Goal: Check status: Check status

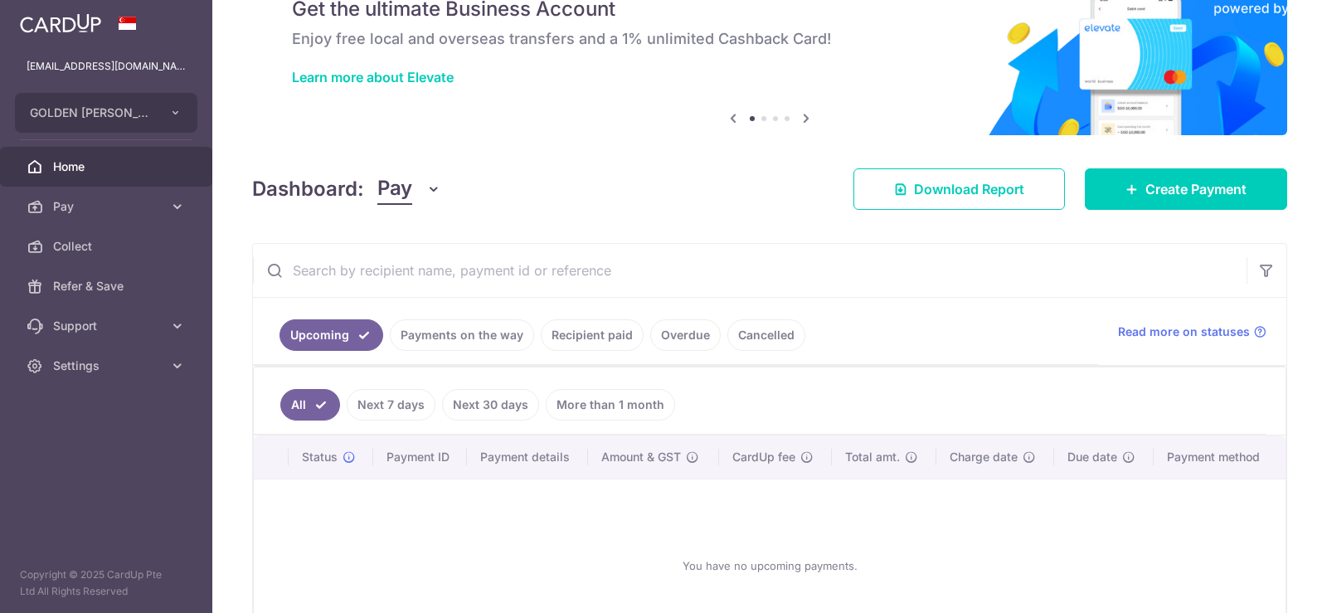
scroll to position [166, 0]
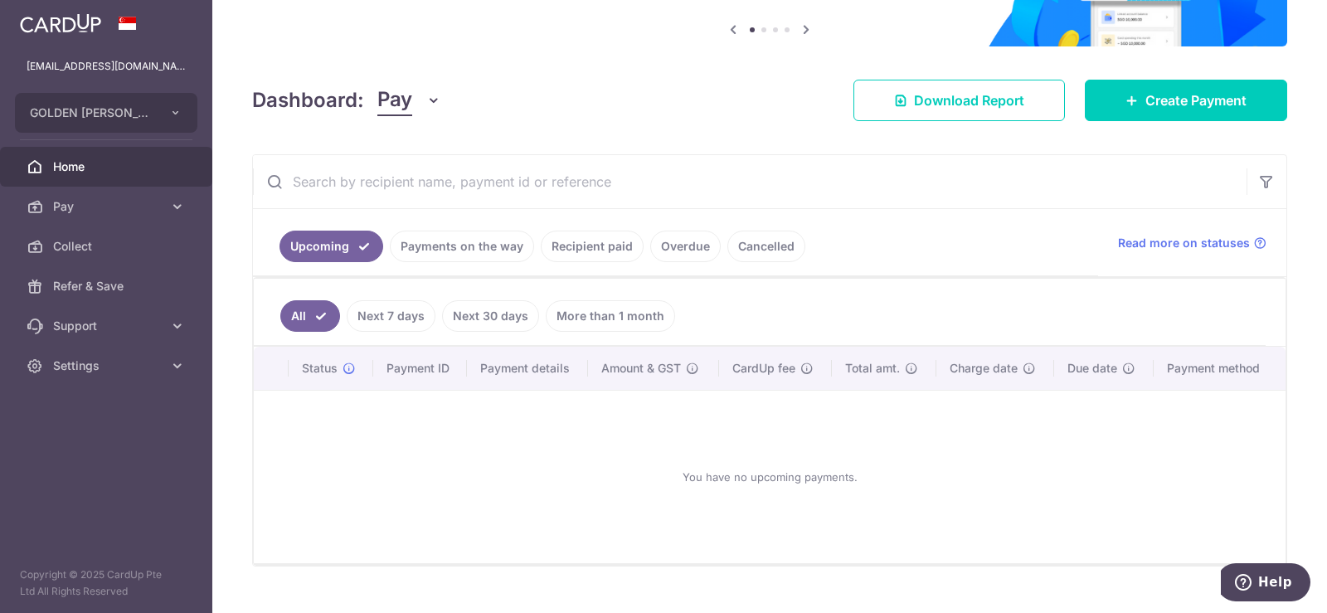
click at [453, 247] on link "Payments on the way" at bounding box center [462, 247] width 144 height 32
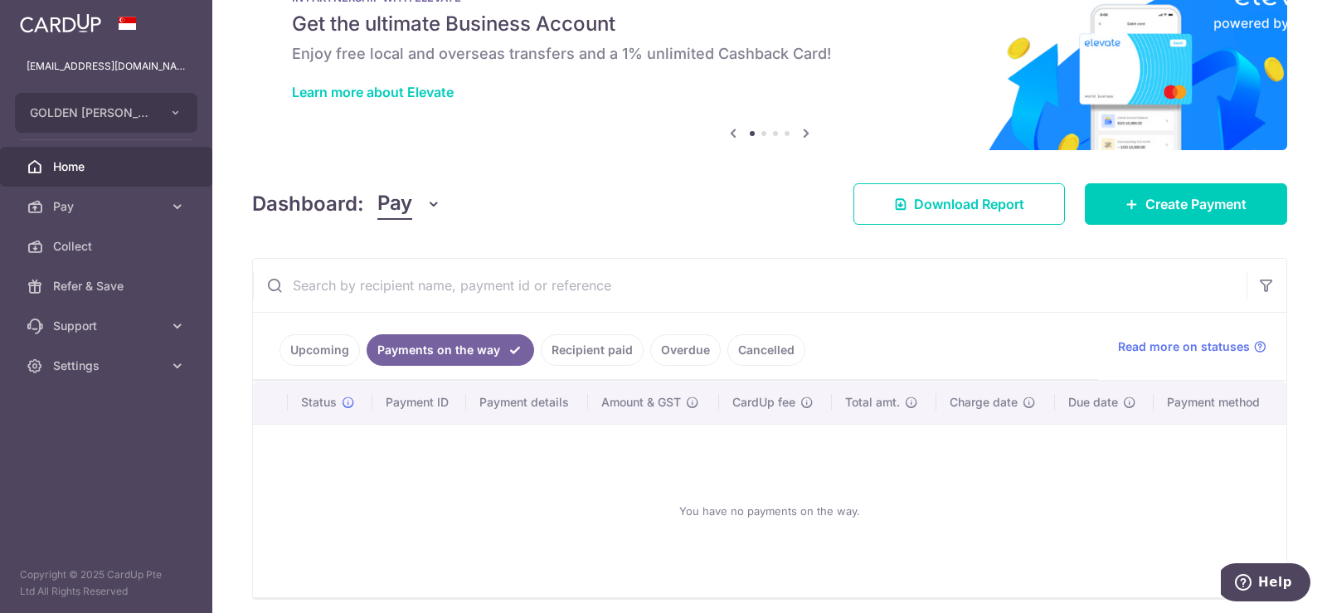
scroll to position [127, 0]
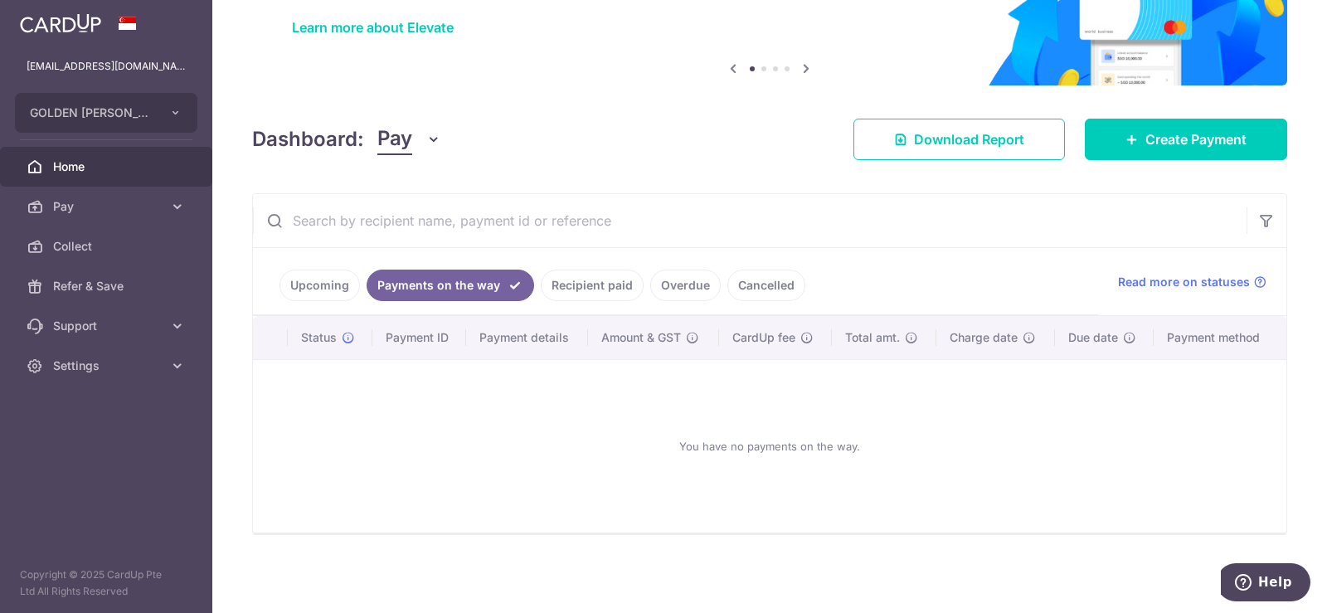
click at [322, 290] on link "Upcoming" at bounding box center [320, 286] width 80 height 32
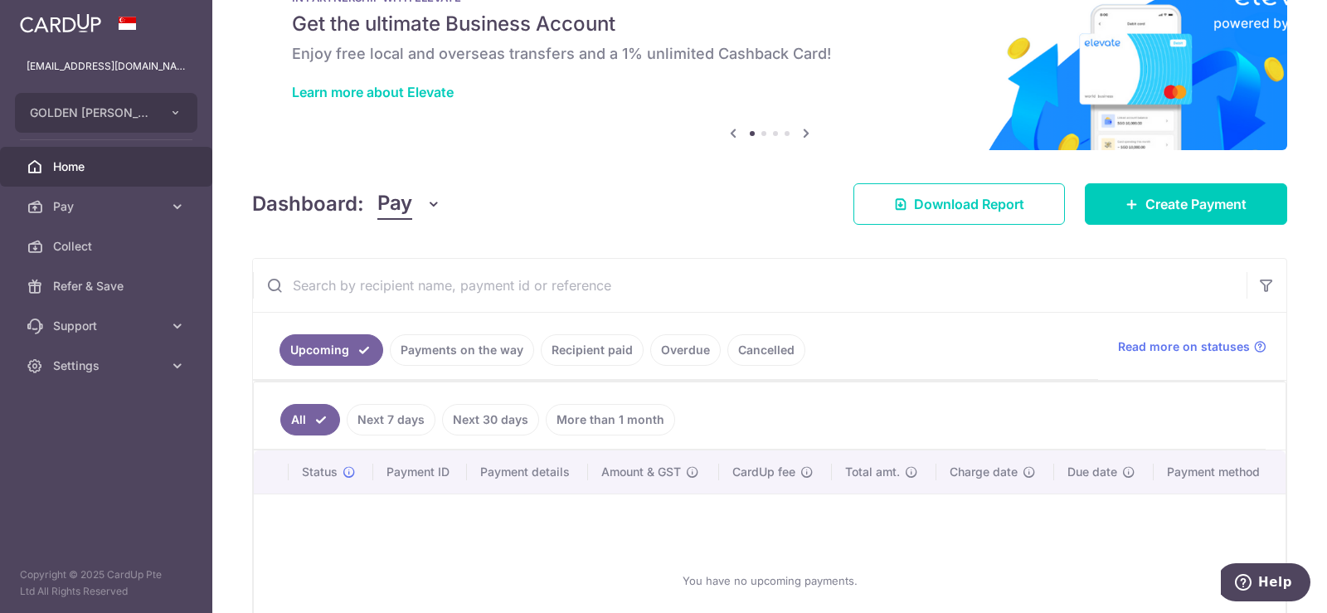
scroll to position [166, 0]
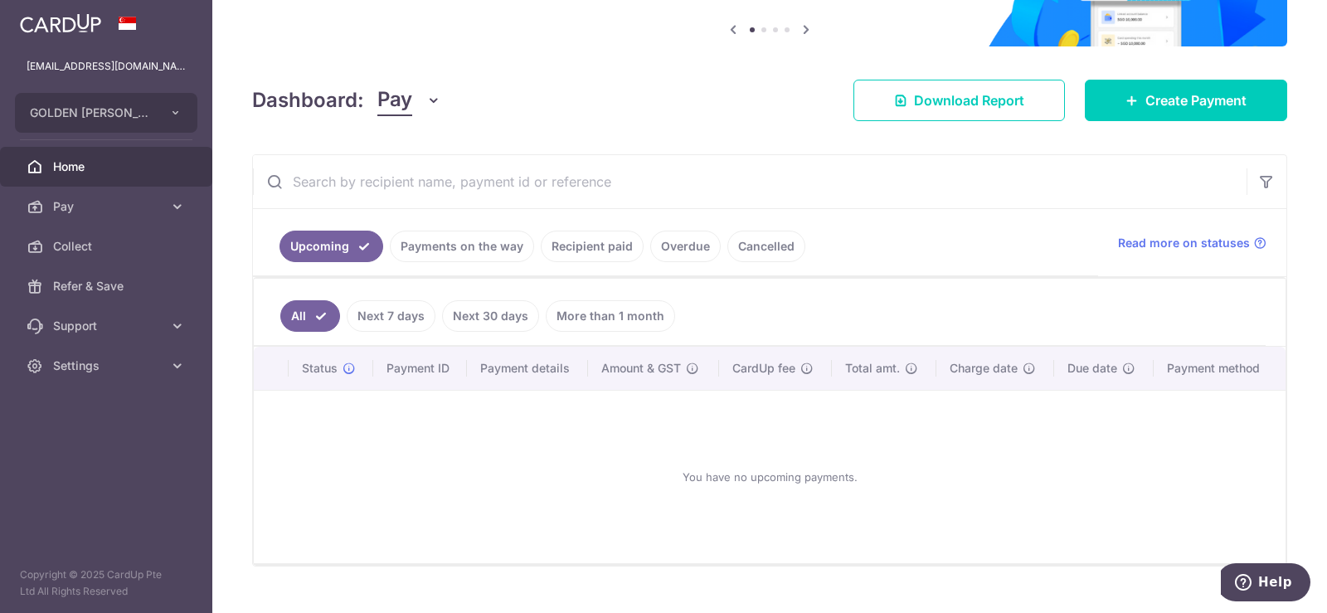
click at [451, 242] on link "Payments on the way" at bounding box center [462, 247] width 144 height 32
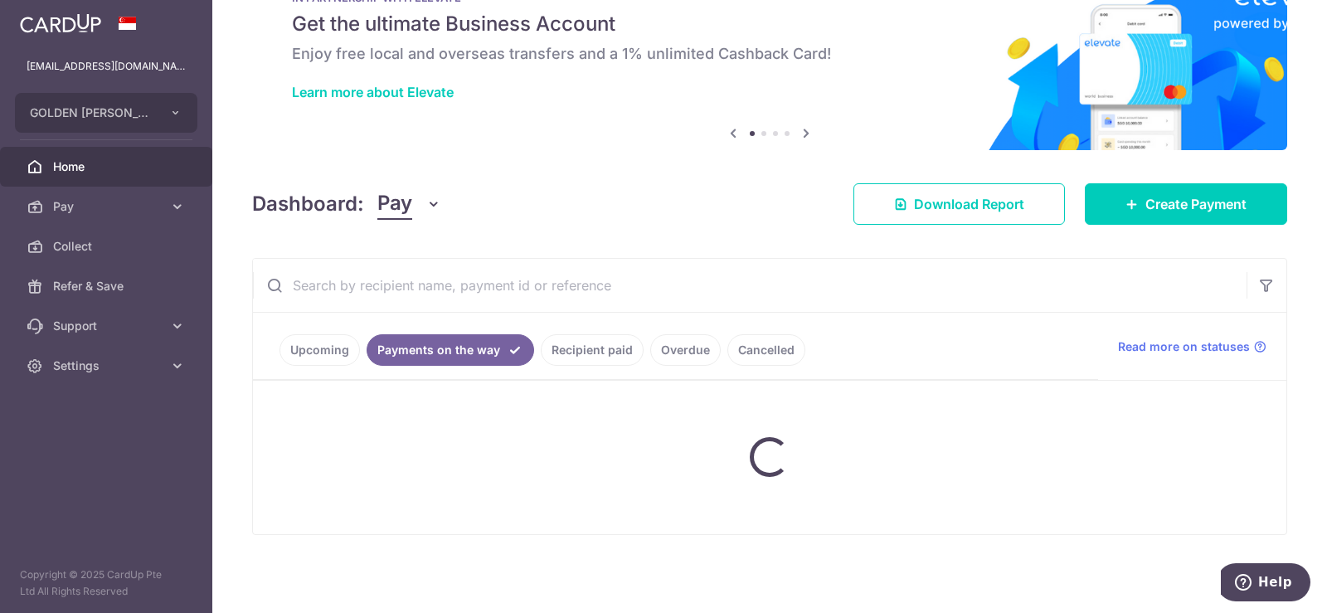
scroll to position [127, 0]
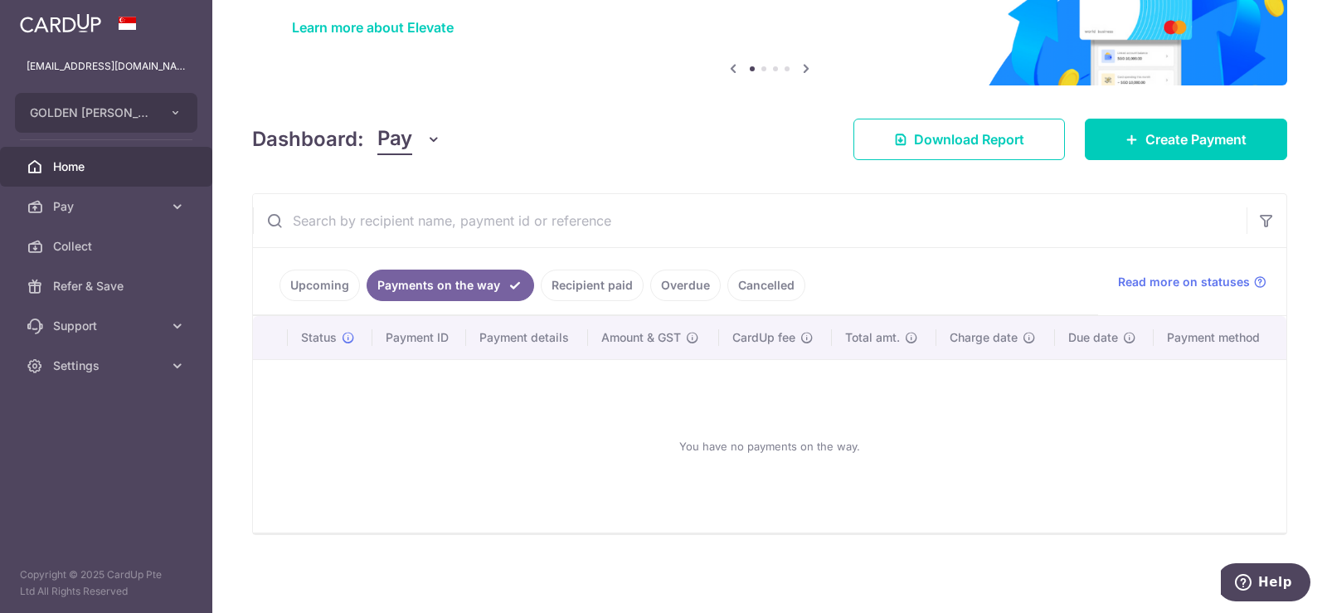
click at [778, 285] on link "Cancelled" at bounding box center [767, 286] width 78 height 32
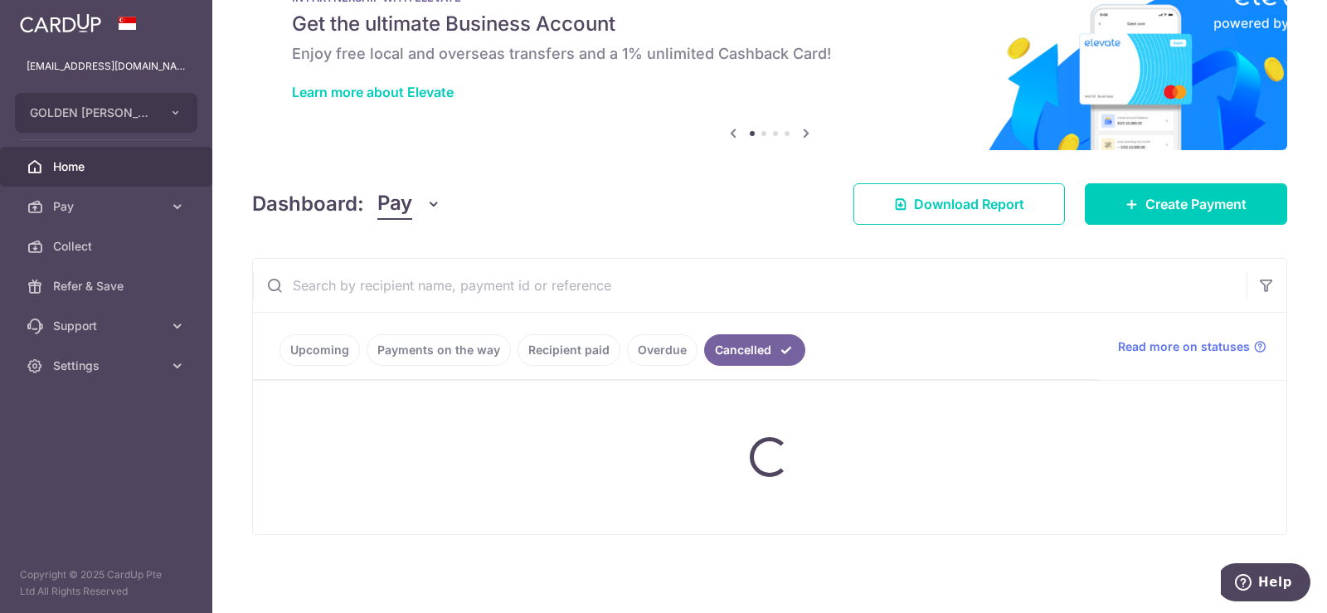
scroll to position [166, 0]
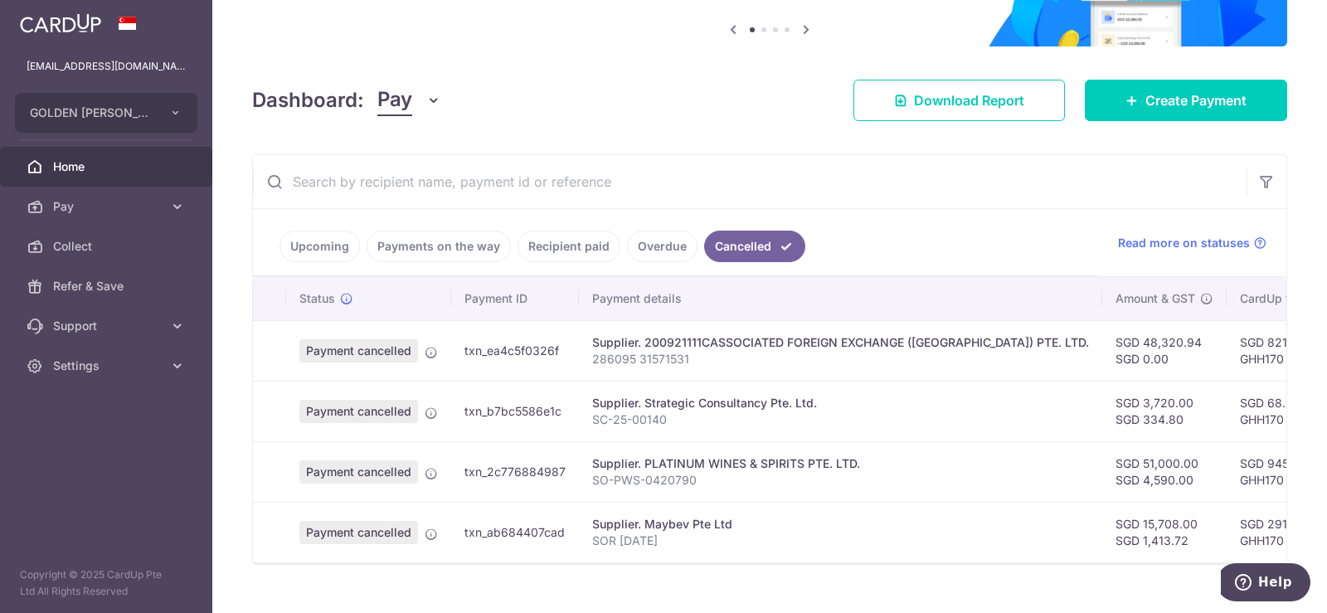
click at [645, 247] on link "Overdue" at bounding box center [662, 247] width 71 height 32
click at [645, 247] on div "× Pause Schedule Pause all future payments in this series Pause just this one p…" at bounding box center [769, 306] width 1115 height 613
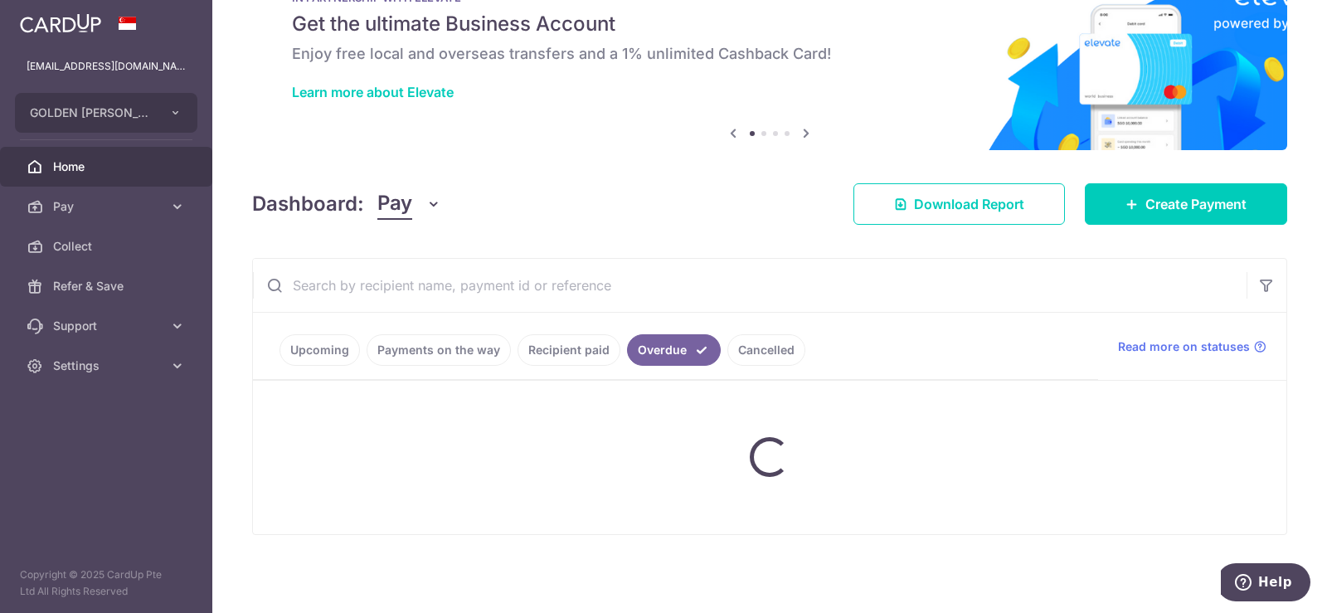
scroll to position [127, 0]
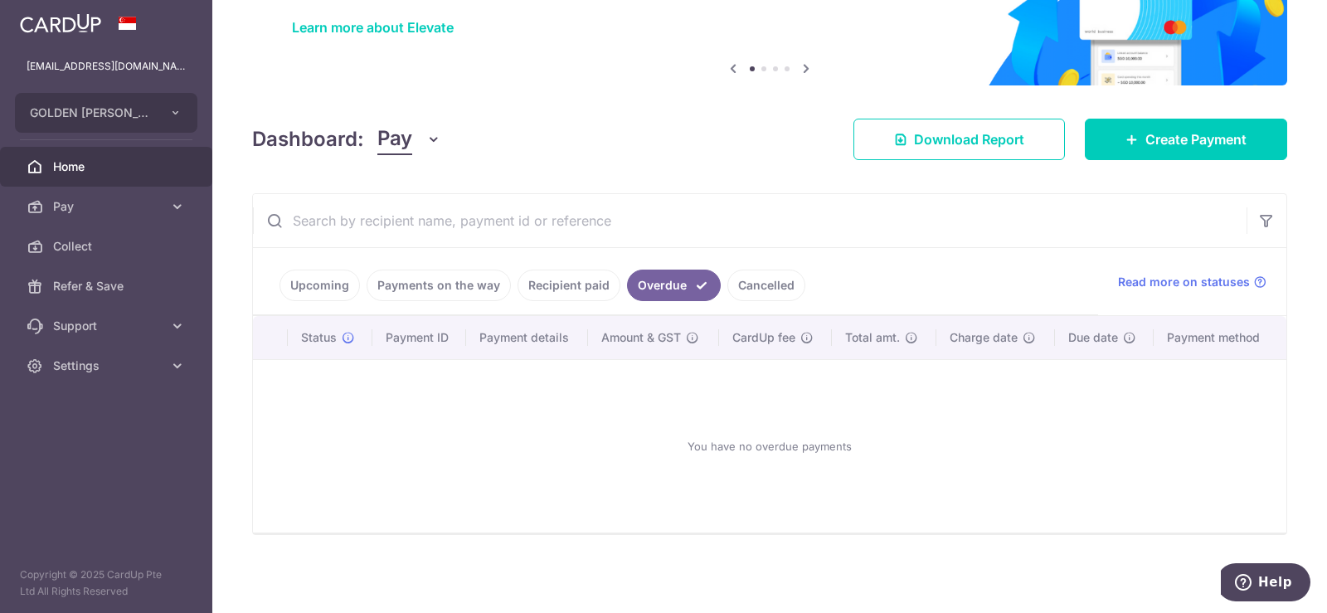
click at [569, 283] on link "Recipient paid" at bounding box center [569, 286] width 103 height 32
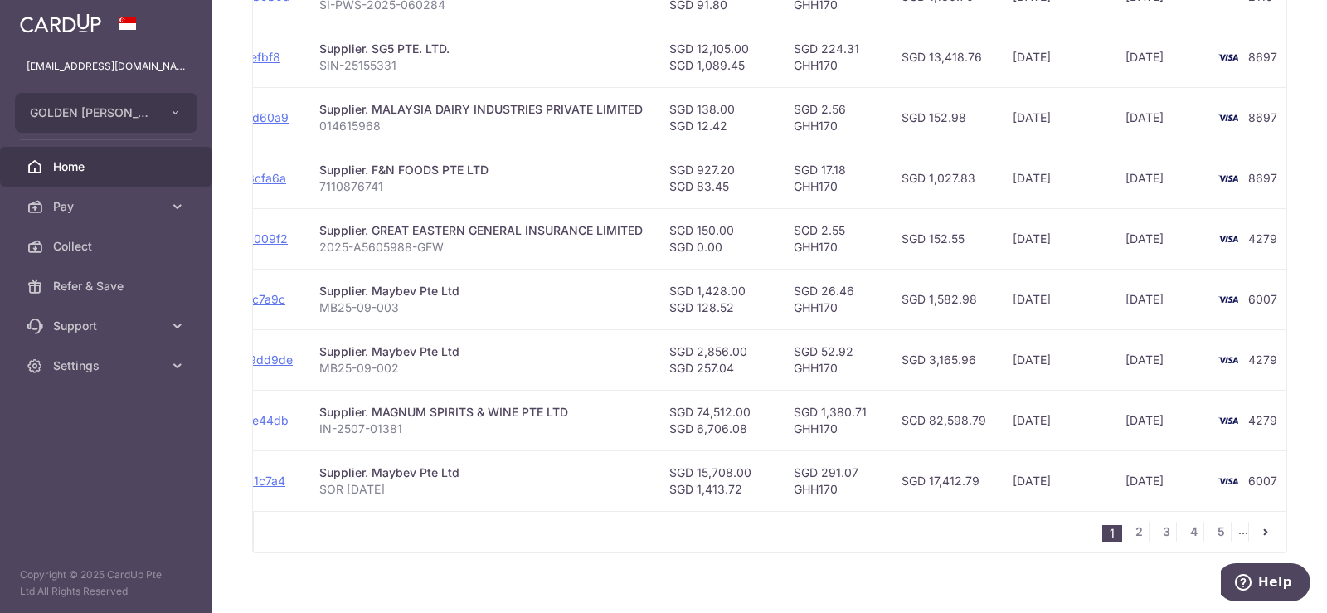
scroll to position [0, 261]
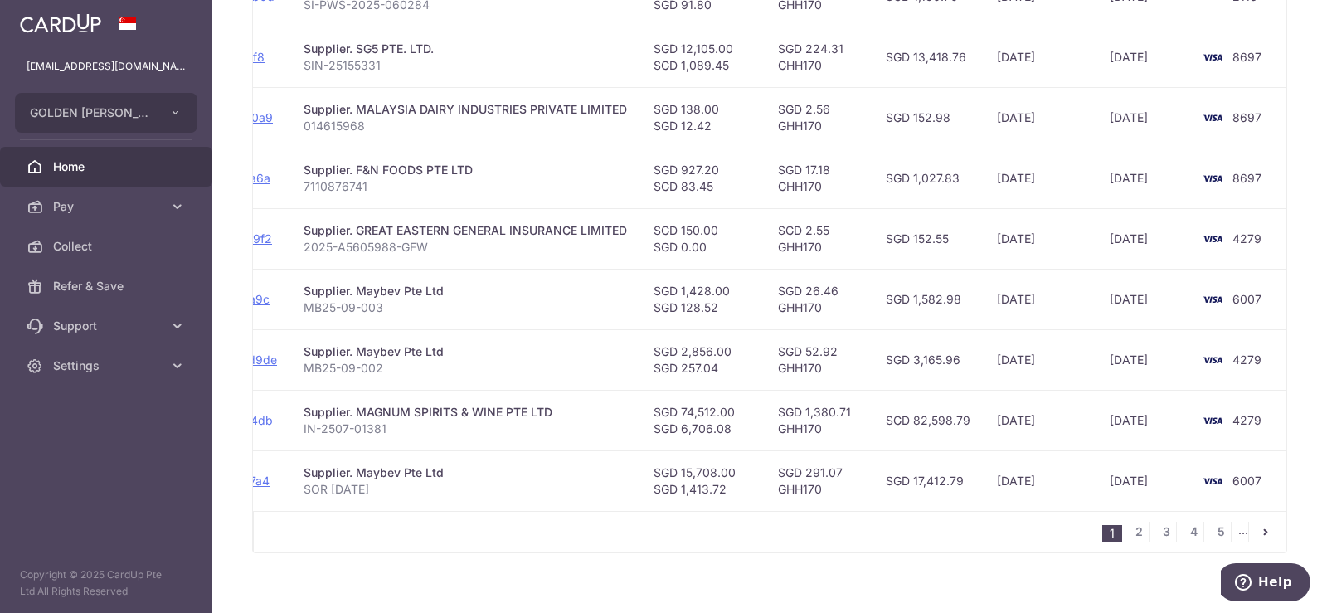
drag, startPoint x: 1034, startPoint y: 514, endPoint x: 1234, endPoint y: 520, distance: 199.2
click at [1234, 520] on nav "1 2 3 4 5 ..." at bounding box center [1194, 532] width 183 height 40
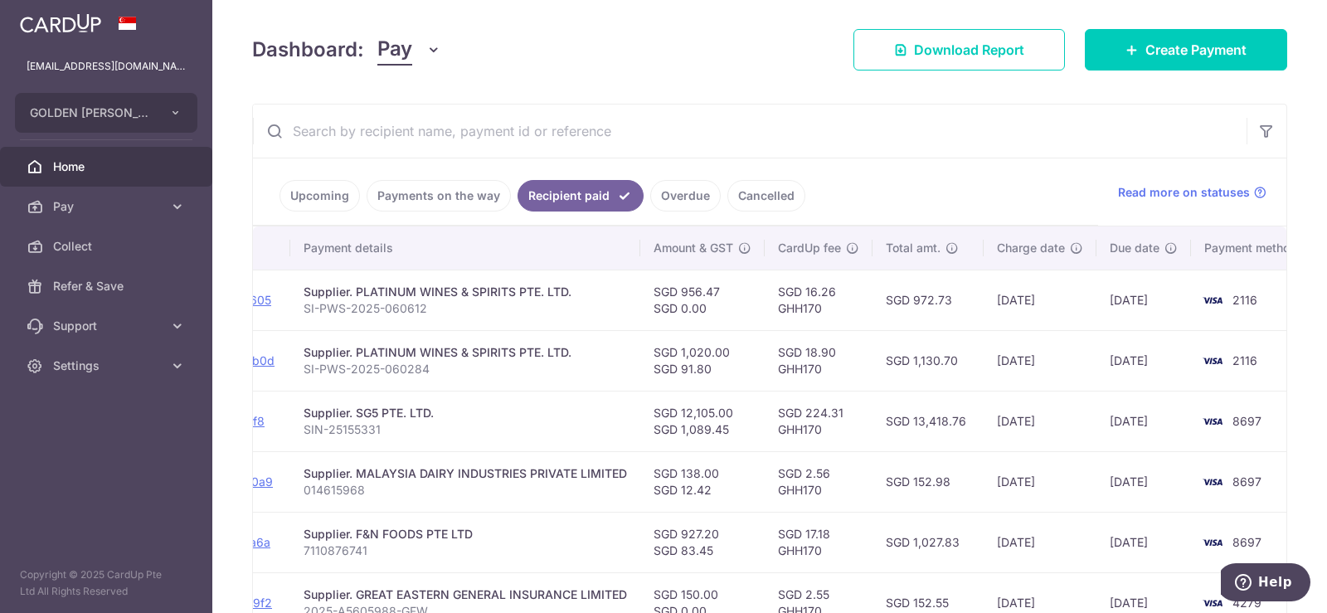
scroll to position [83, 0]
